Goal: Communication & Community: Answer question/provide support

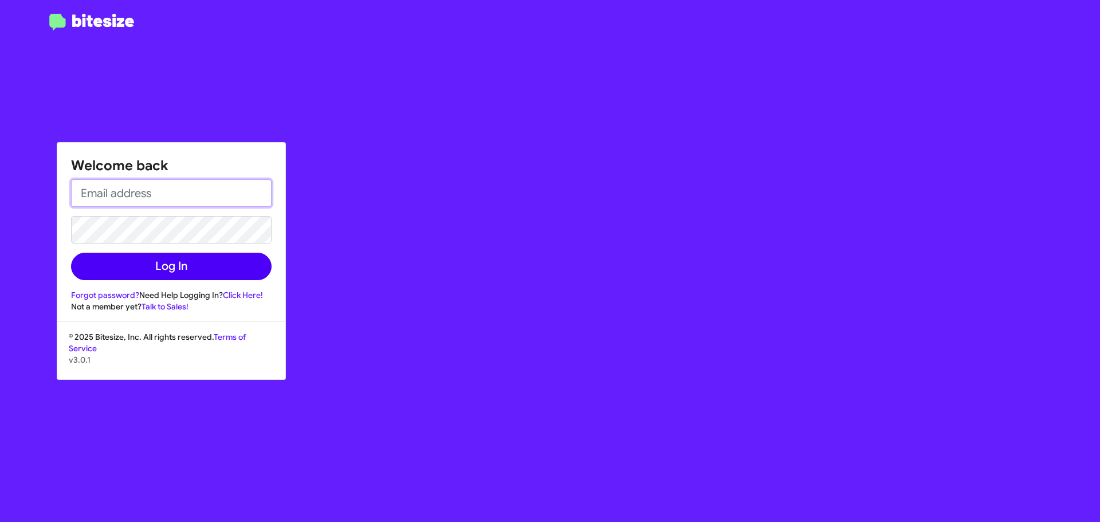
type input "[EMAIL_ADDRESS][DOMAIN_NAME]"
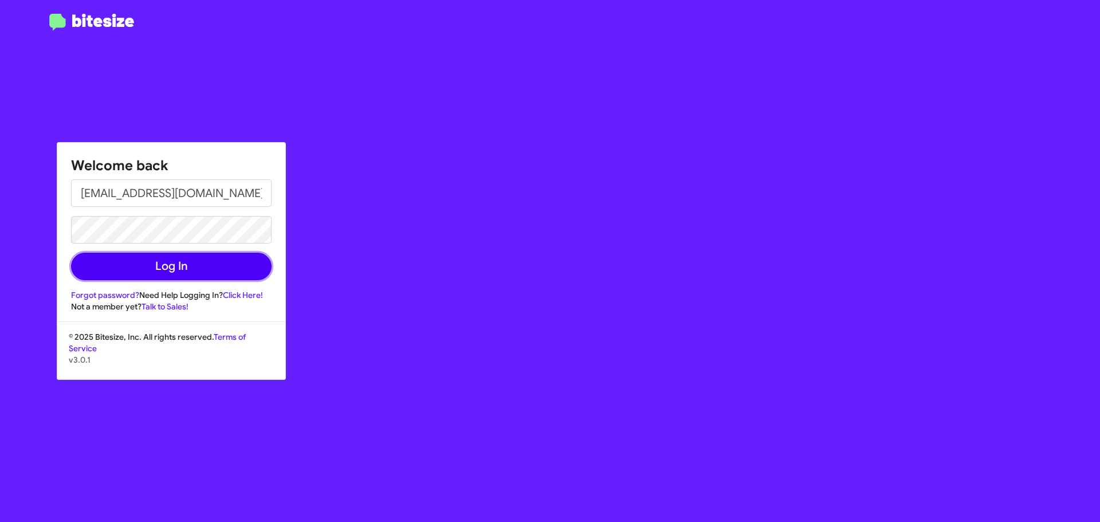
click at [162, 265] on button "Log In" at bounding box center [171, 266] width 200 height 27
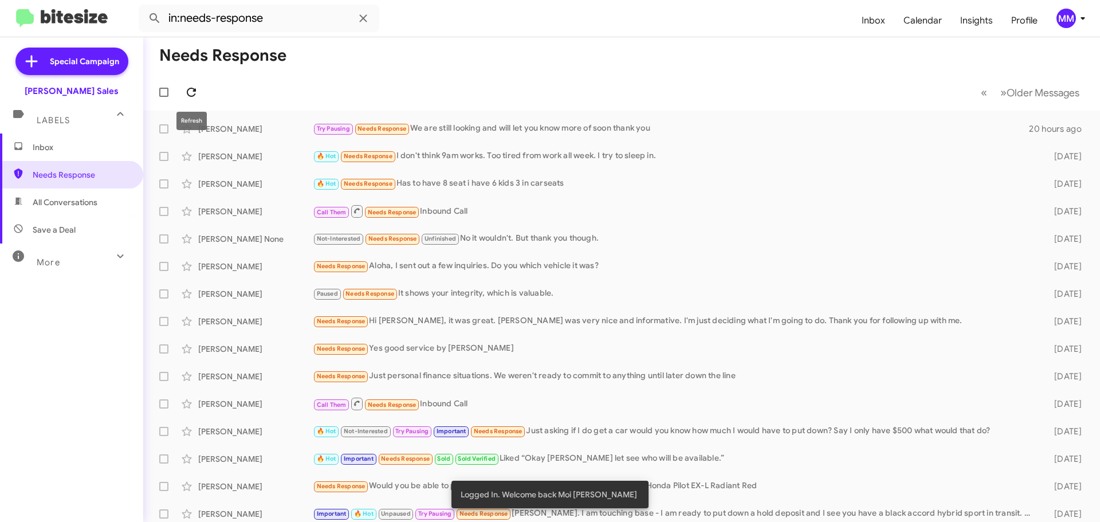
click at [194, 91] on icon at bounding box center [191, 92] width 9 height 9
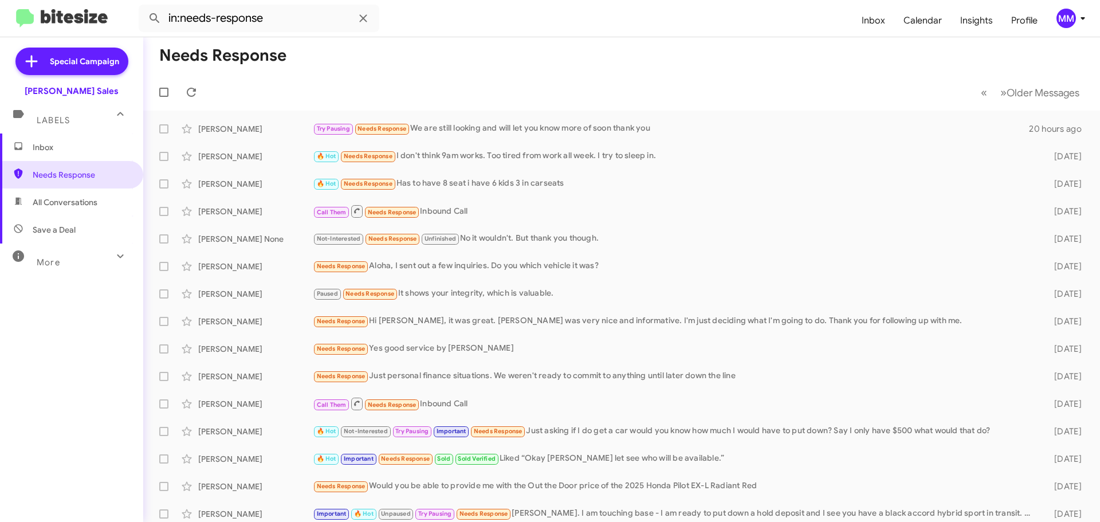
click at [68, 153] on span "Inbox" at bounding box center [71, 146] width 143 height 27
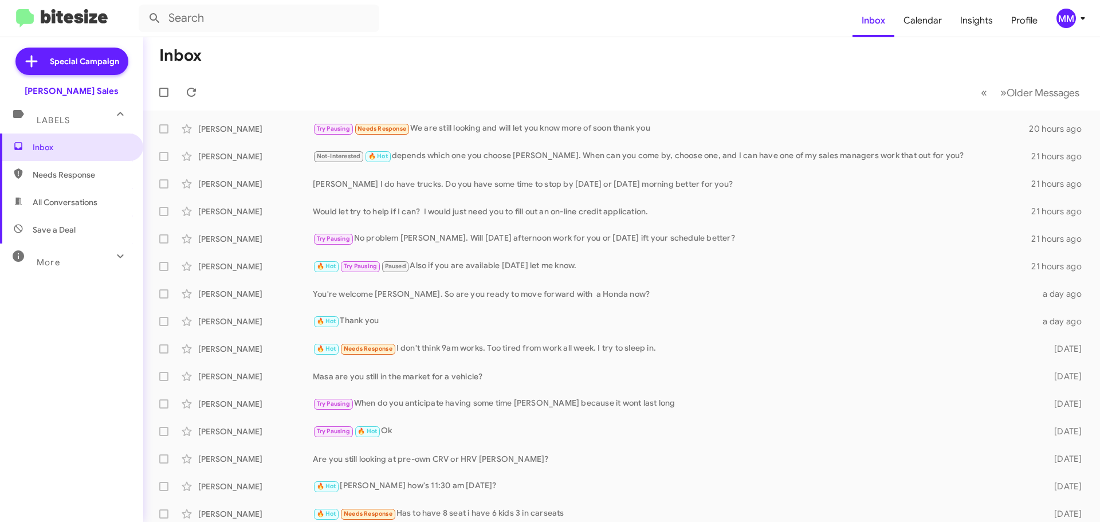
click at [84, 176] on span "Needs Response" at bounding box center [81, 174] width 97 height 11
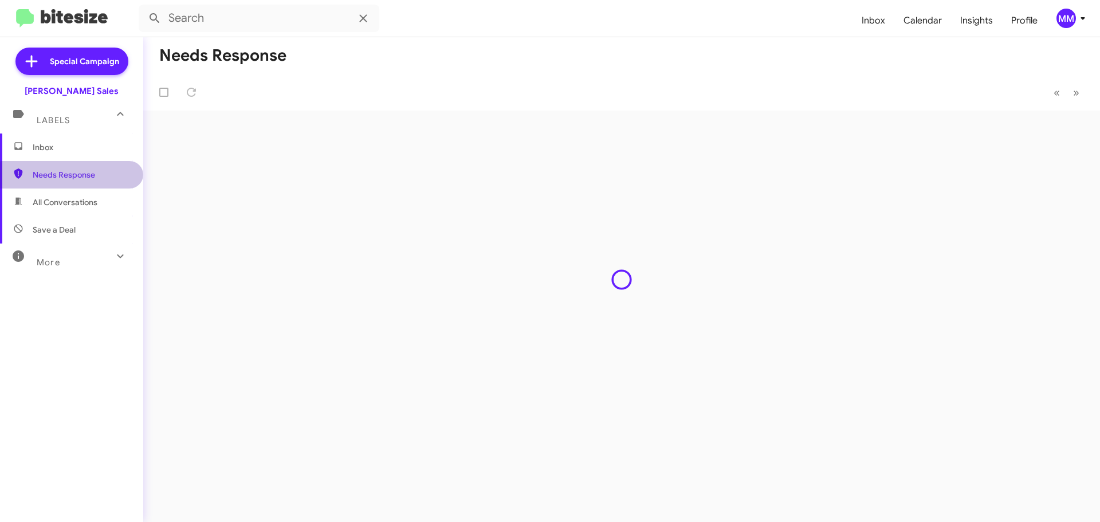
type input "in:needs-response"
